Goal: Task Accomplishment & Management: Manage account settings

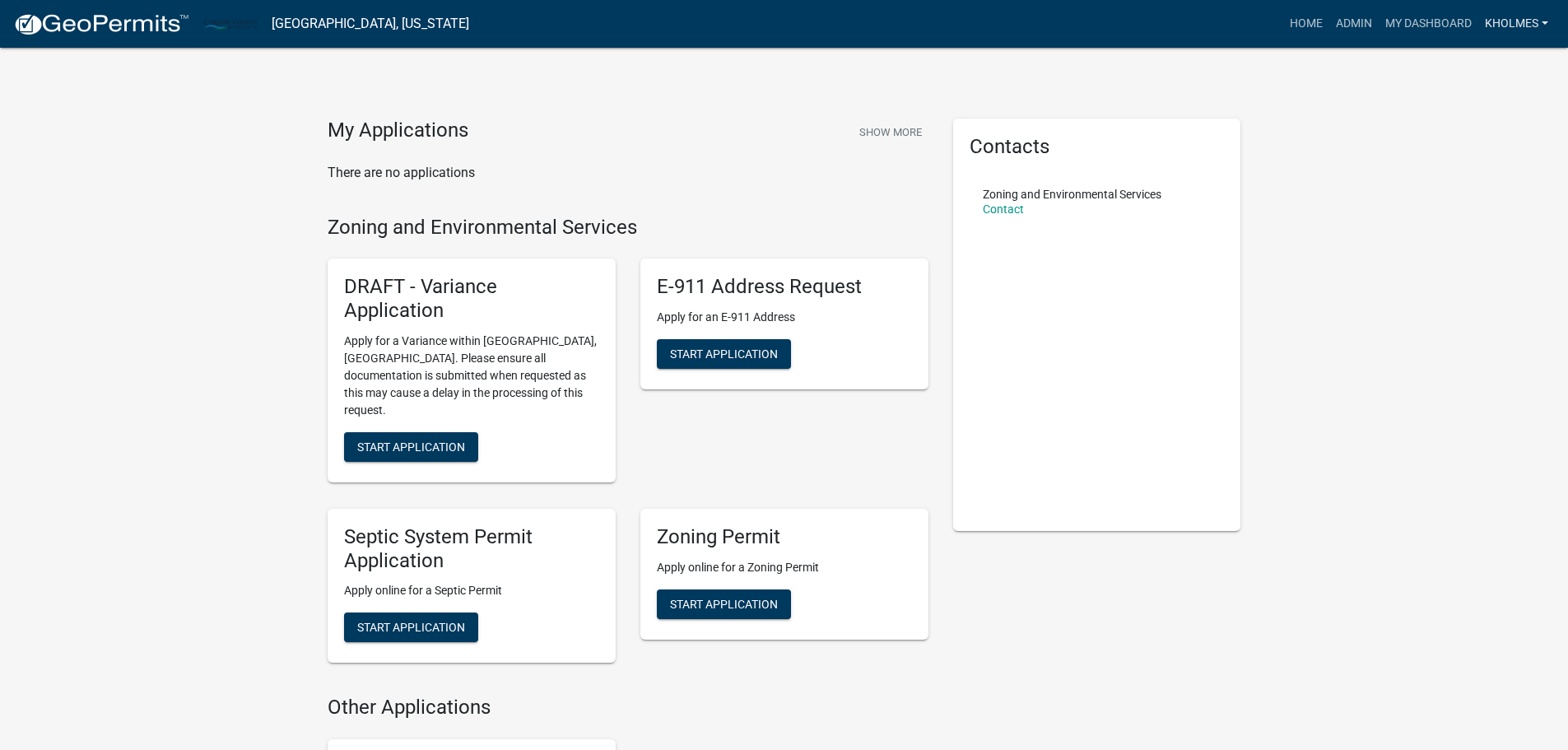
click at [1499, 17] on link "Kholmes" at bounding box center [1516, 24] width 76 height 31
click at [1463, 59] on link "Admin" at bounding box center [1489, 68] width 132 height 40
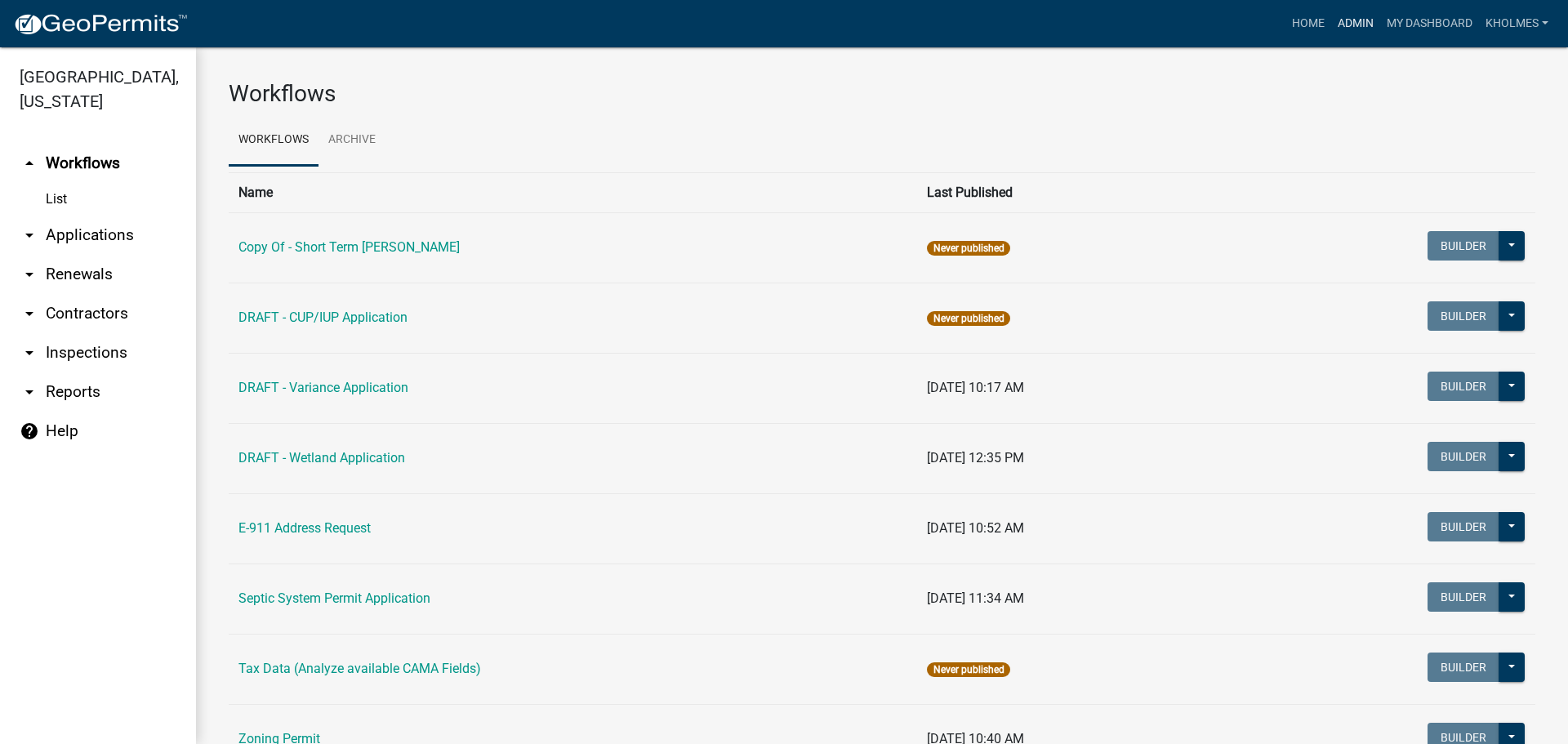
click at [1368, 25] on link "Admin" at bounding box center [1355, 23] width 49 height 31
click at [66, 385] on link "arrow_drop_down Reports" at bounding box center [98, 392] width 196 height 39
click at [30, 232] on icon "arrow_drop_down" at bounding box center [29, 235] width 20 height 20
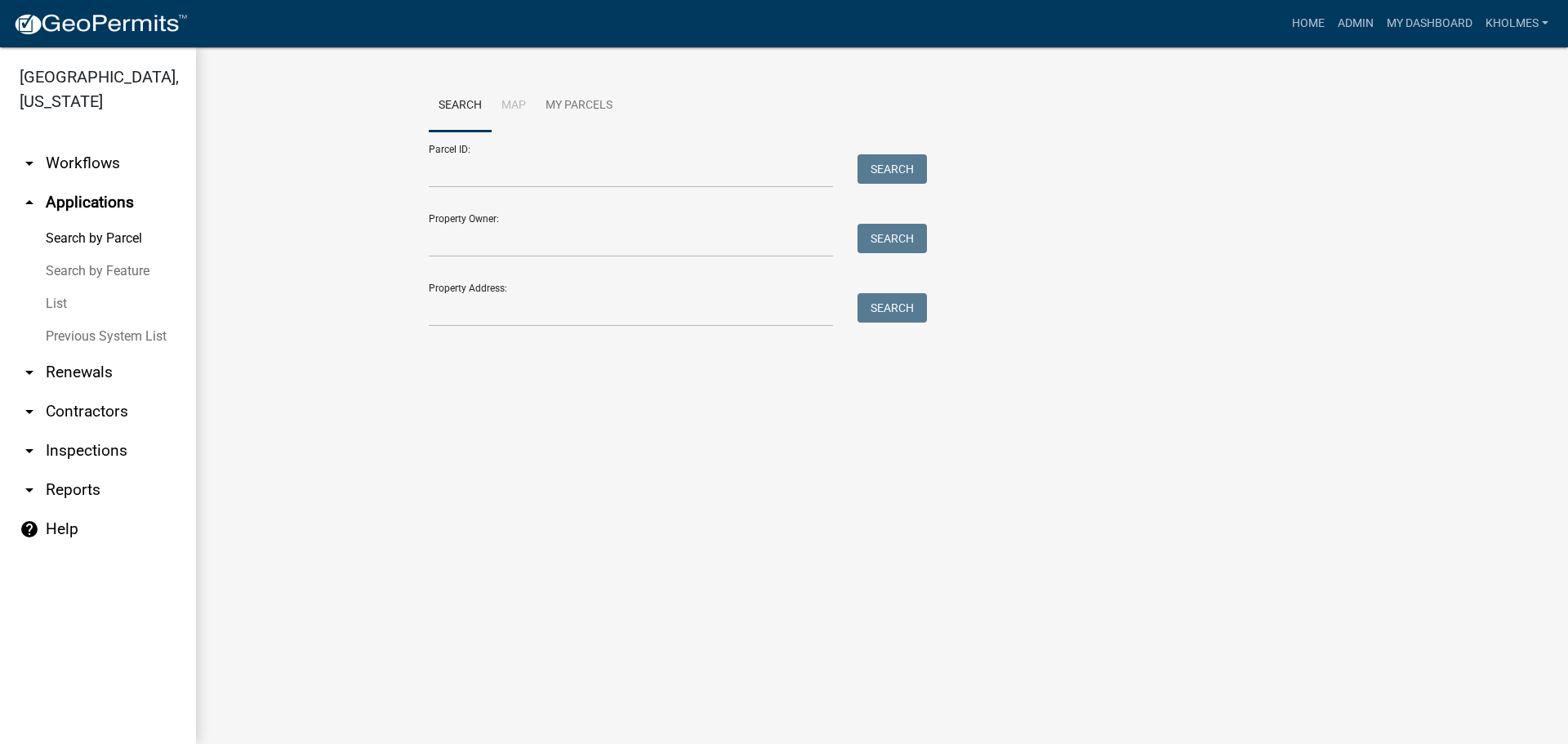
click at [61, 302] on link "List" at bounding box center [98, 303] width 196 height 33
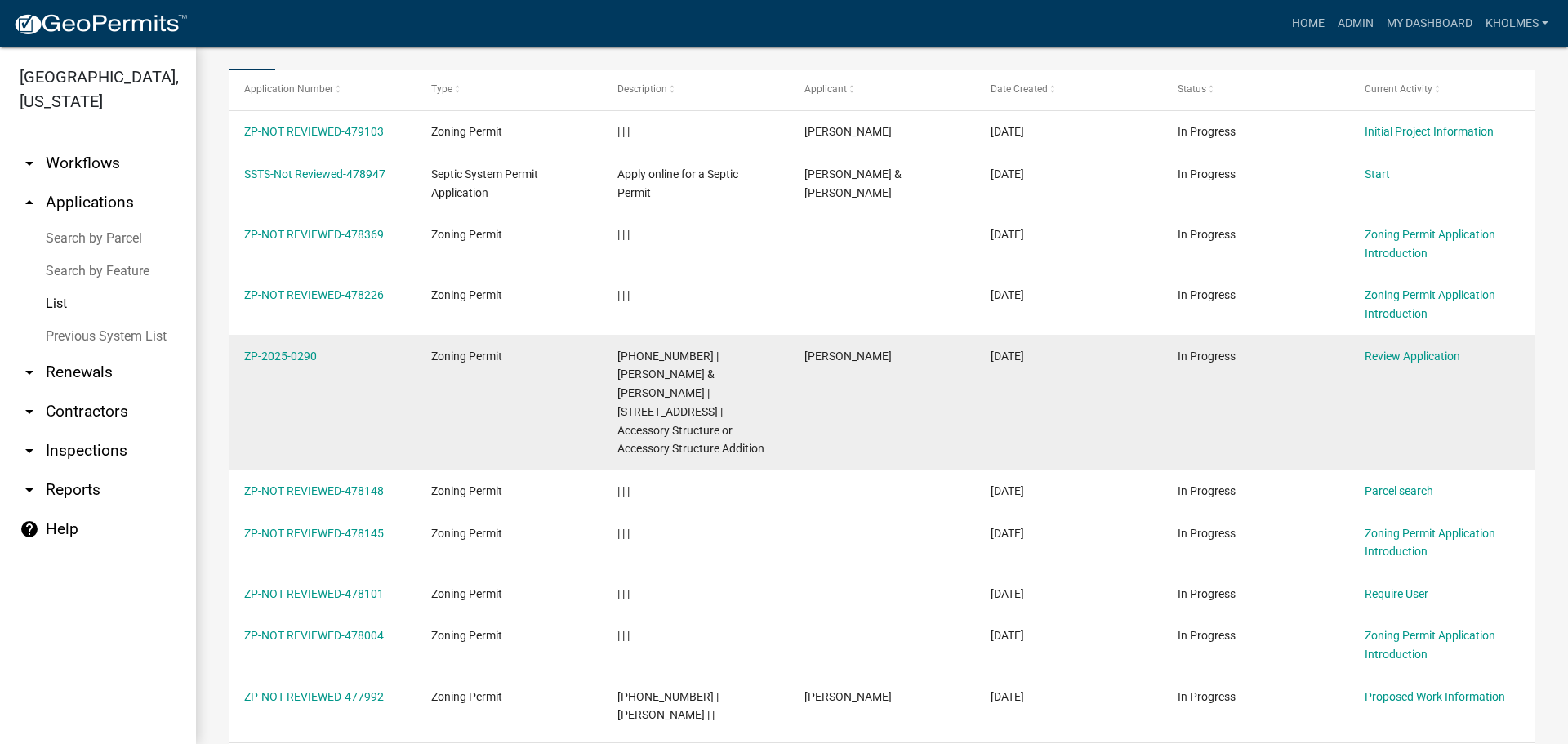
scroll to position [246, 0]
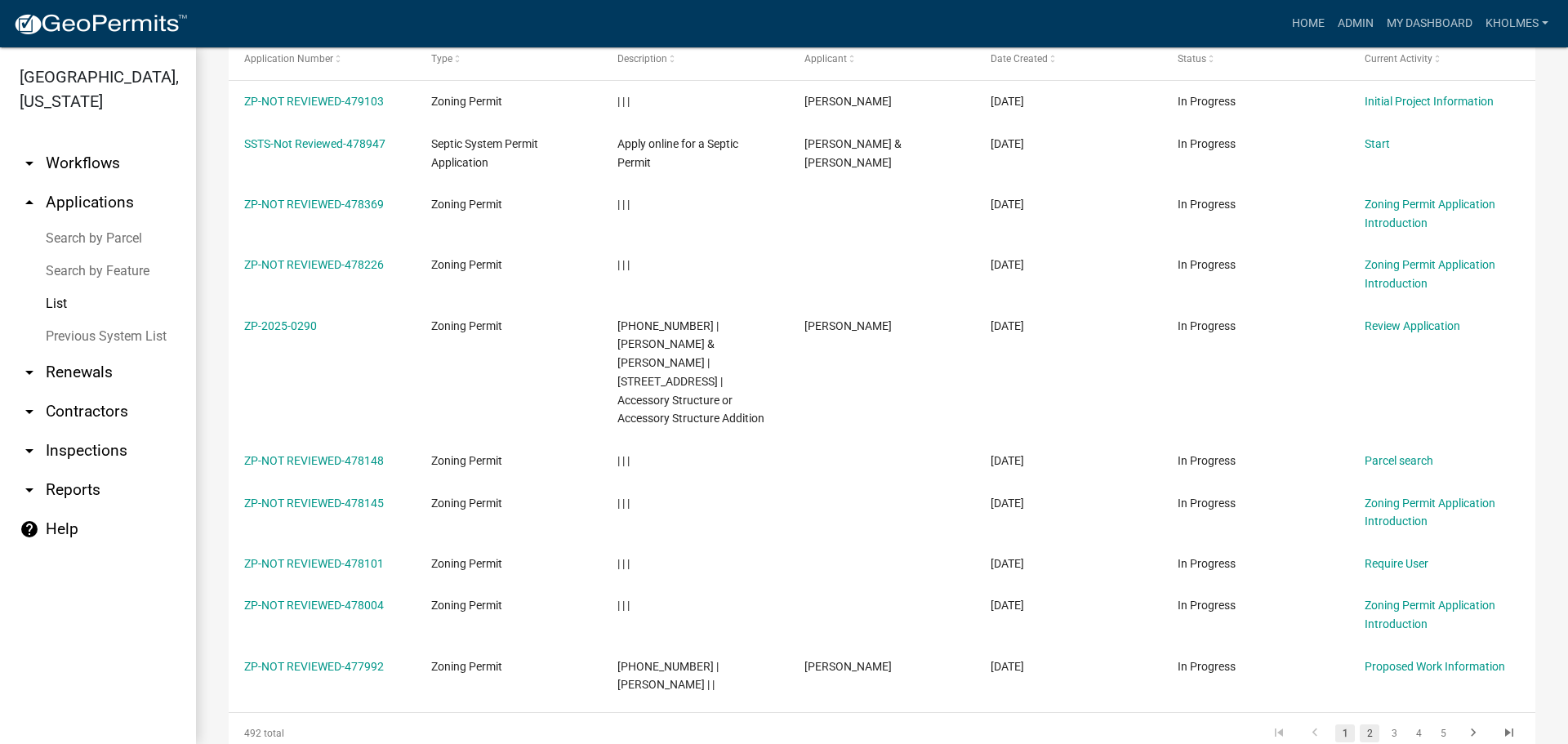
click at [1360, 724] on link "2" at bounding box center [1369, 733] width 20 height 18
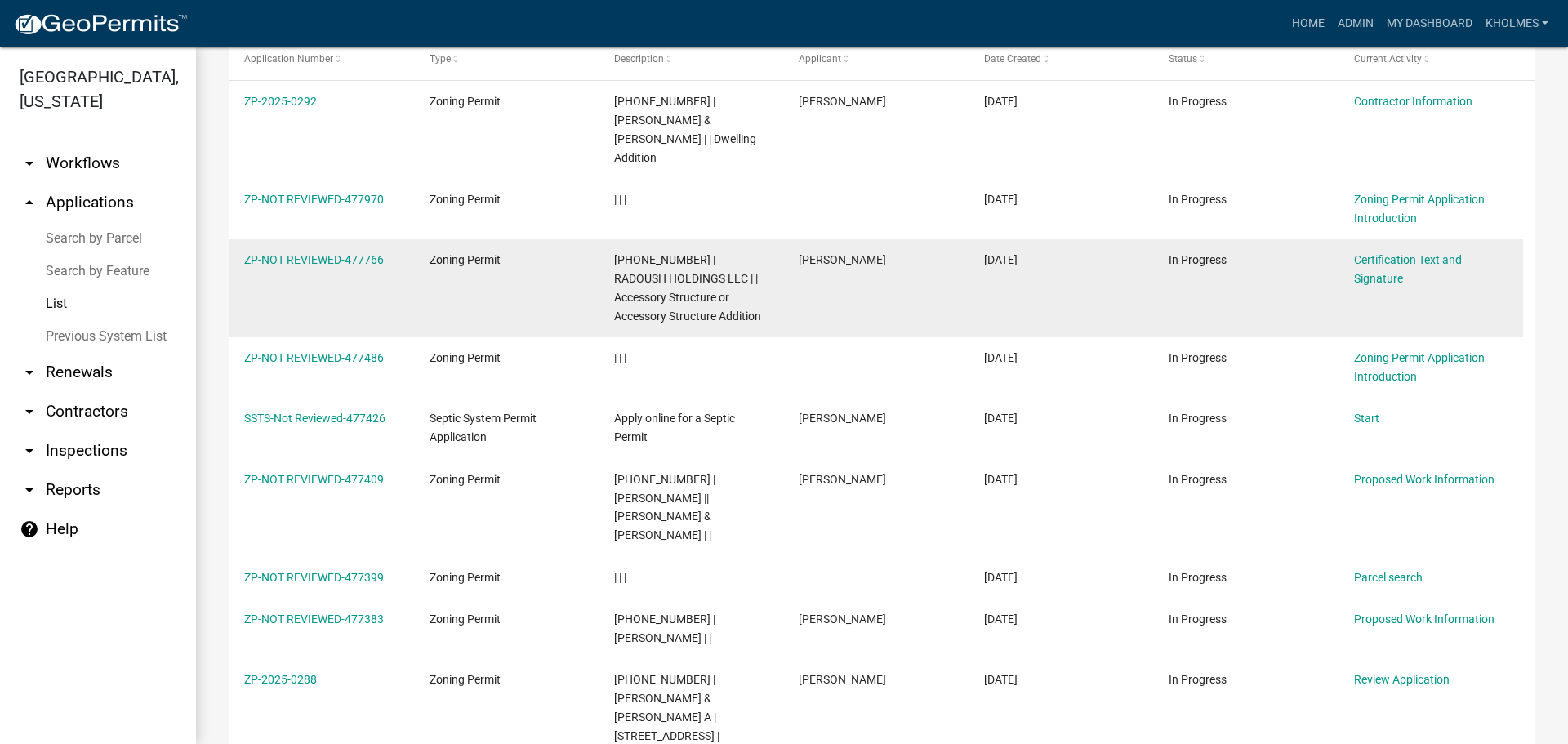
scroll to position [163, 0]
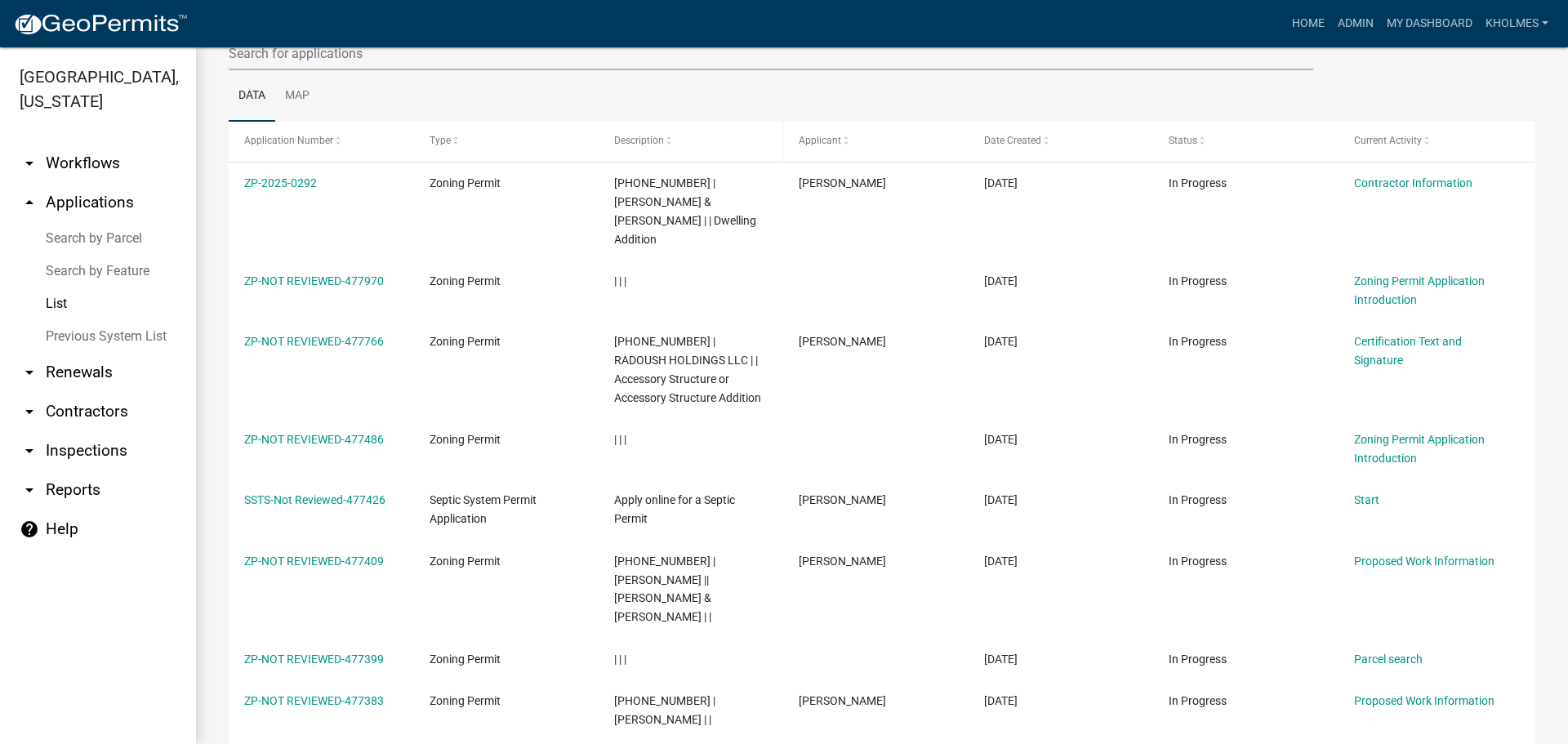
click at [671, 141] on span at bounding box center [668, 141] width 10 height 11
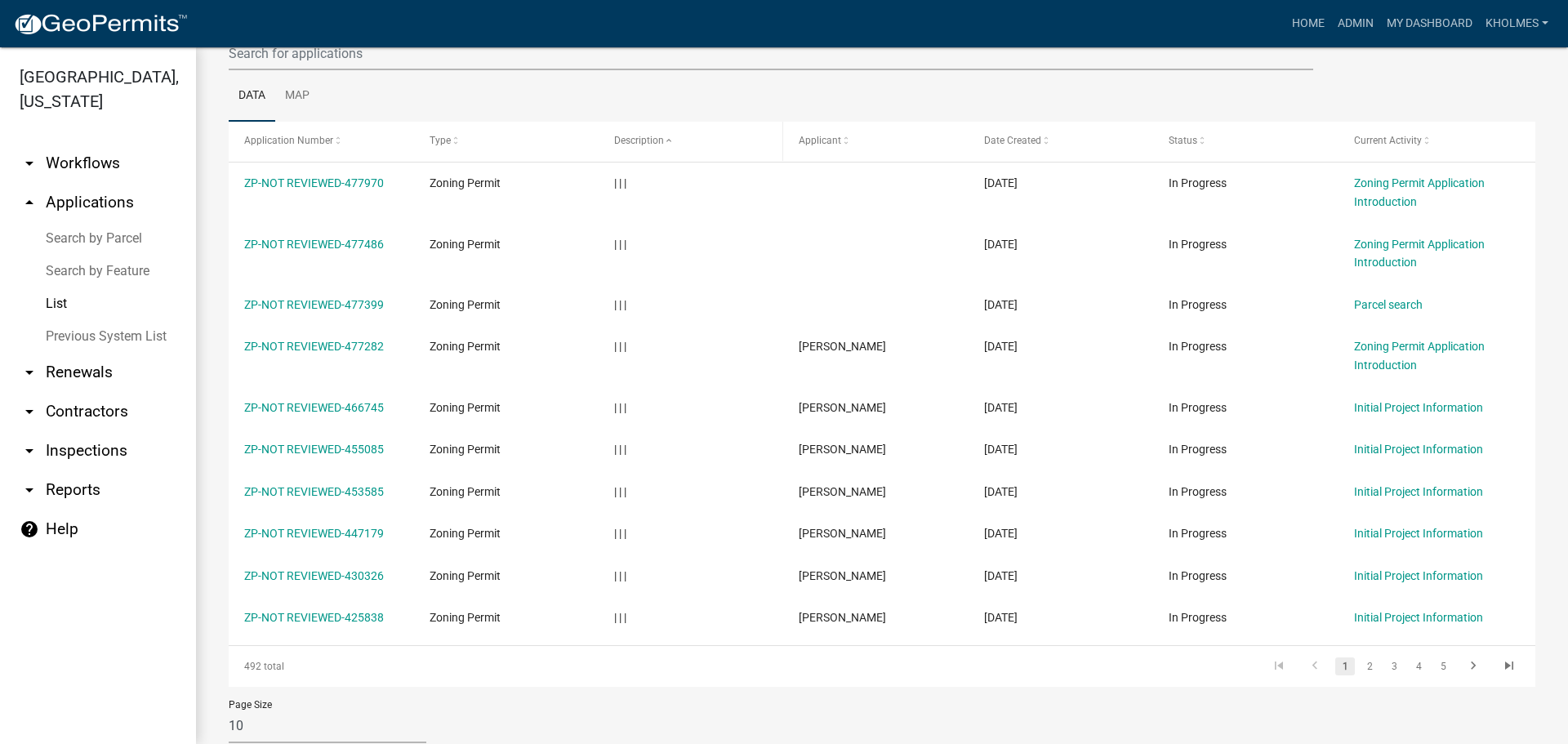
click at [671, 141] on span at bounding box center [668, 141] width 10 height 11
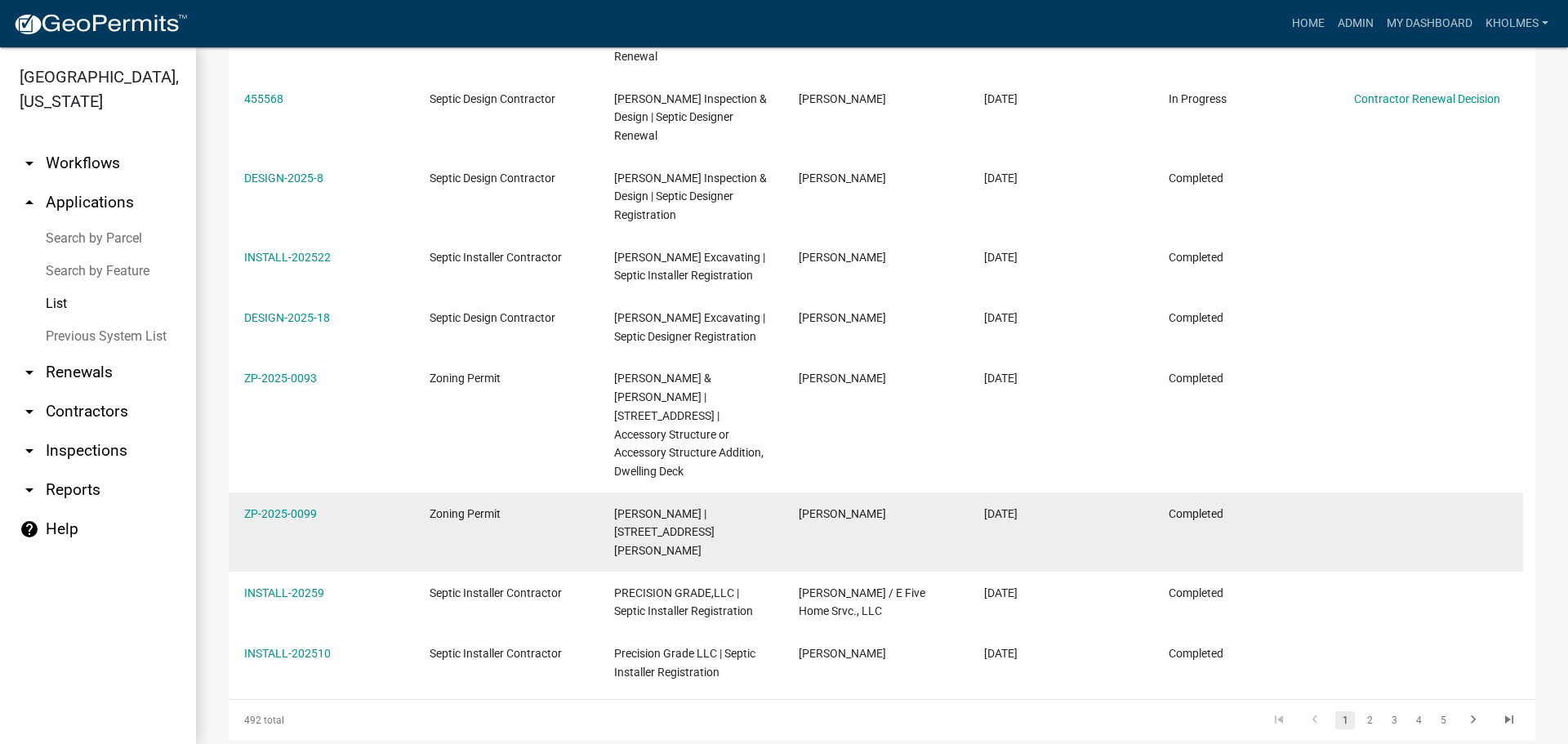
scroll to position [468, 0]
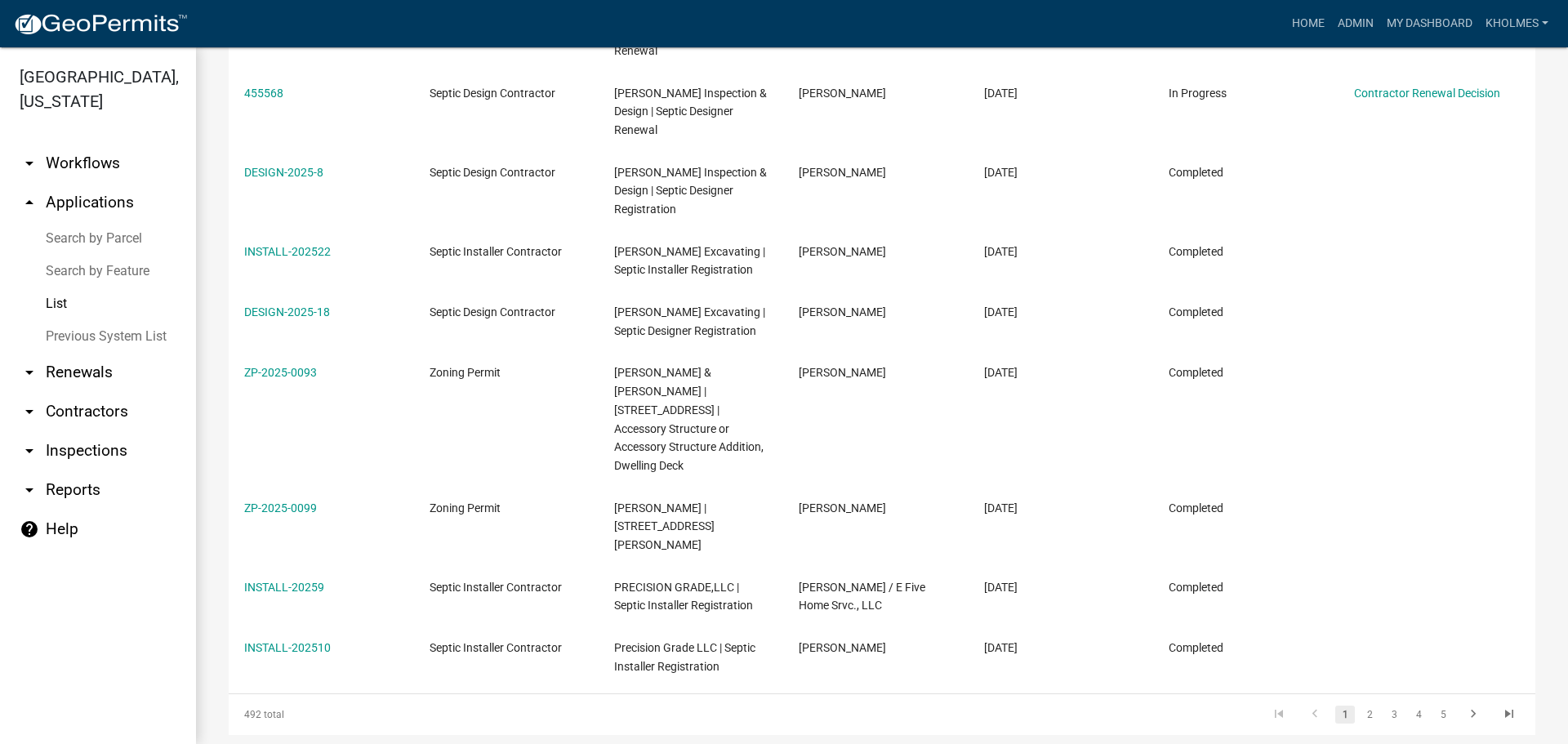
select select "3: 100"
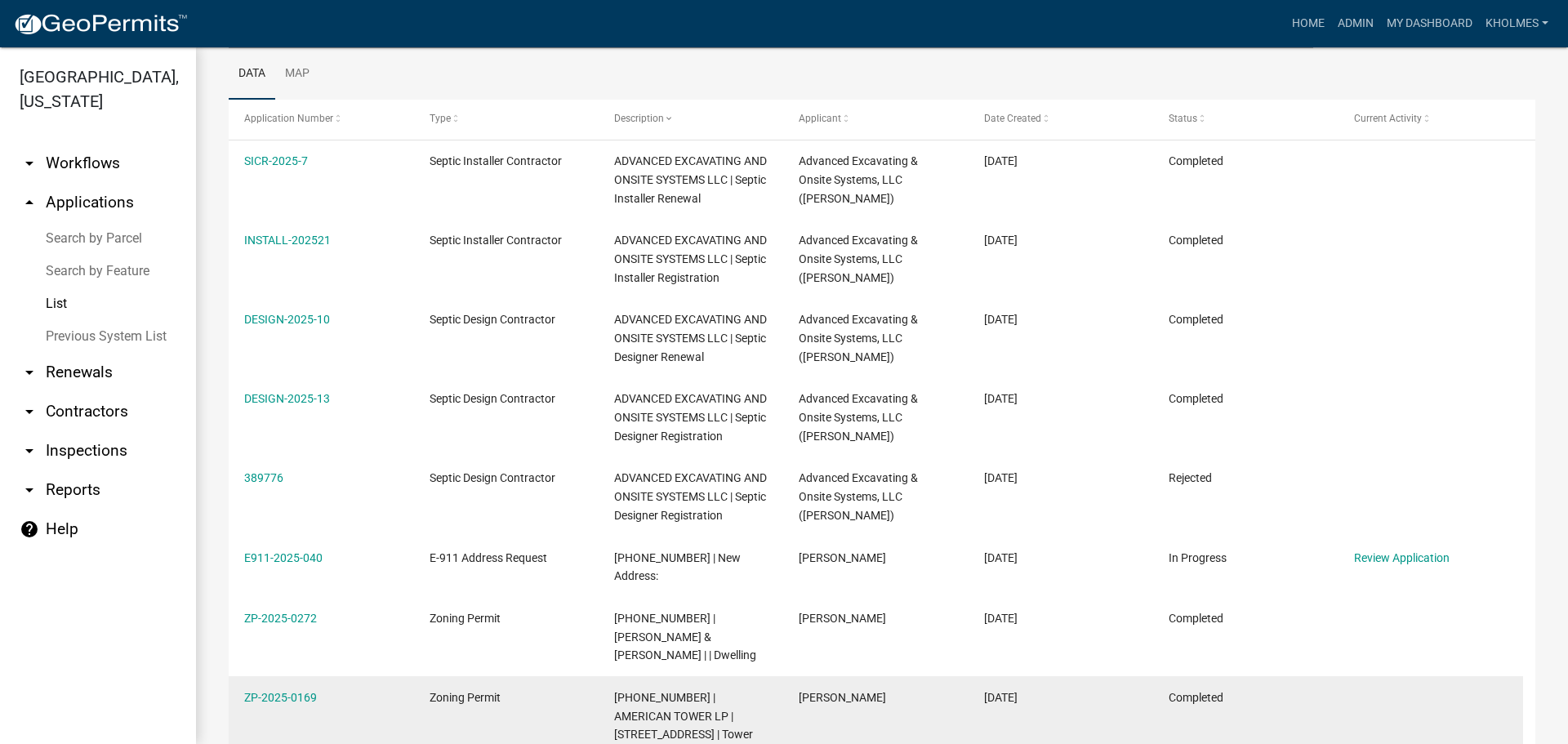
scroll to position [246, 0]
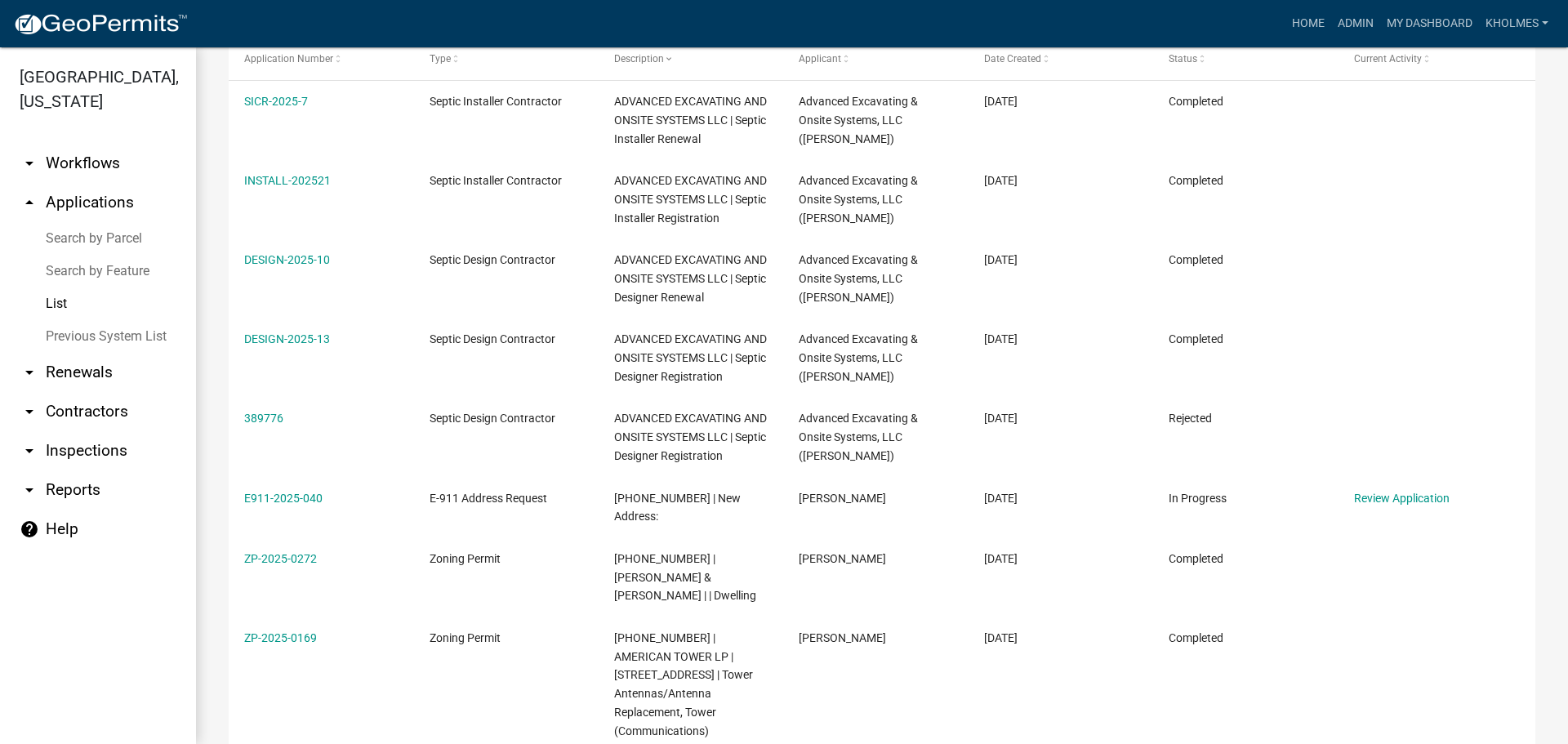
click at [78, 332] on link "Previous System List" at bounding box center [98, 336] width 196 height 33
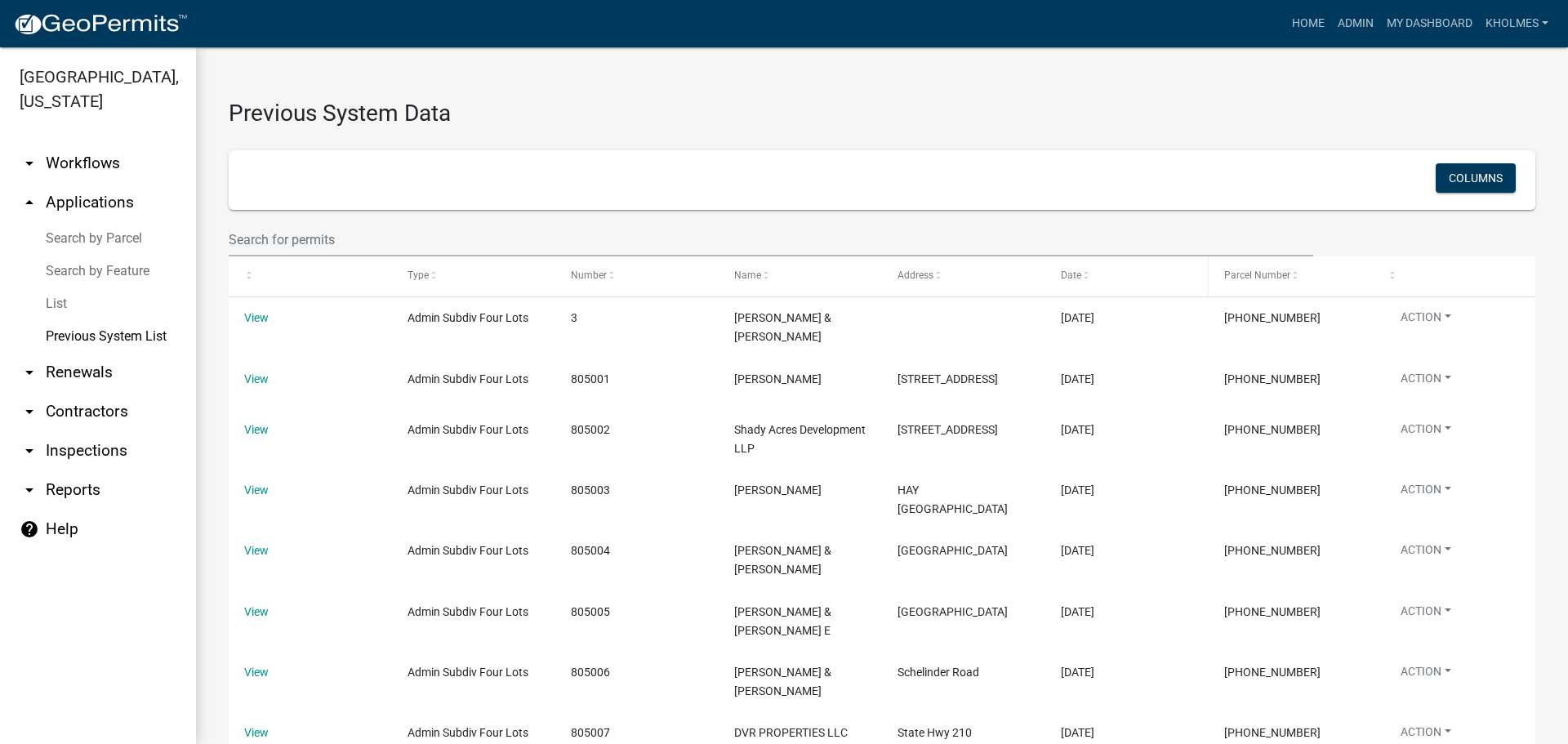
click at [1083, 284] on div "Date" at bounding box center [1127, 276] width 133 height 17
click at [1083, 277] on span at bounding box center [1086, 276] width 10 height 11
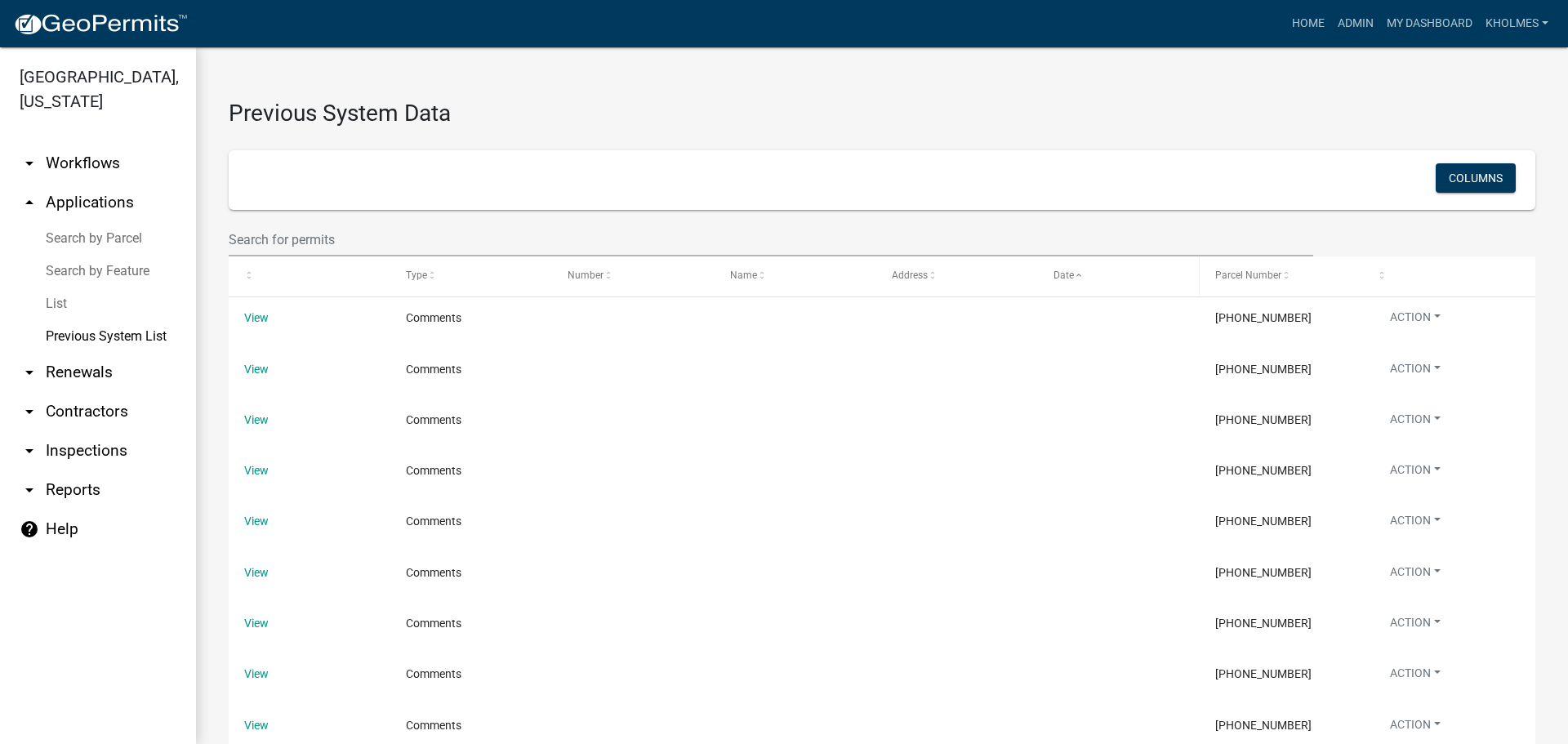
click at [1083, 275] on span at bounding box center [1079, 276] width 10 height 11
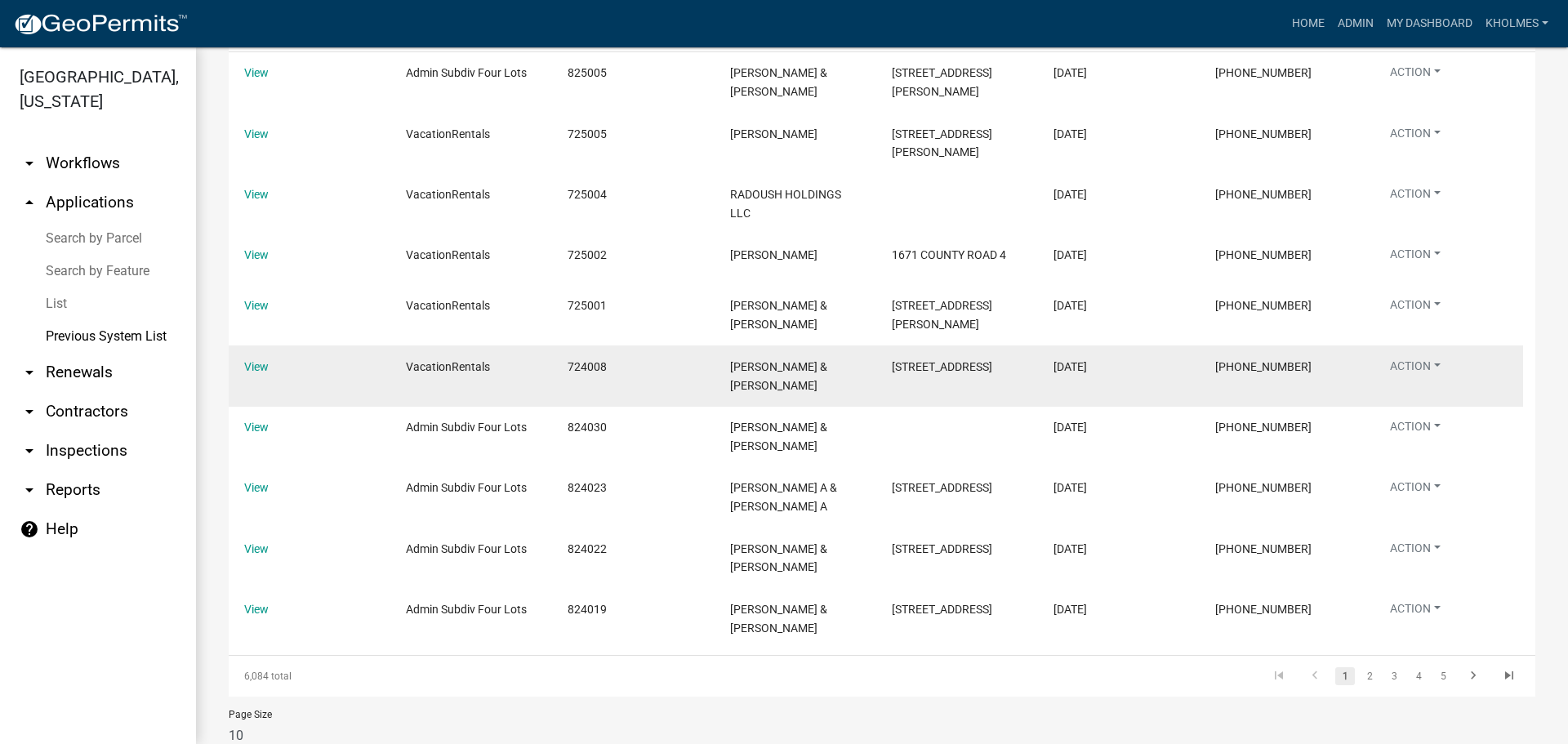
scroll to position [289, 0]
